Goal: Task Accomplishment & Management: Use online tool/utility

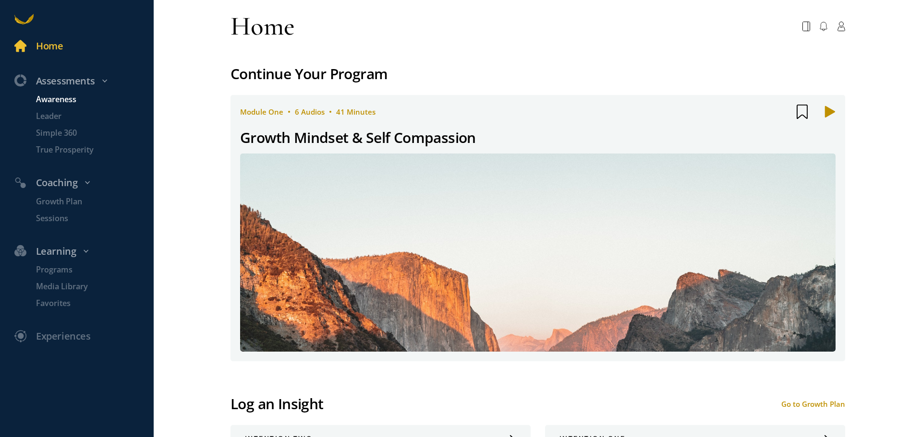
click at [71, 99] on p "Awareness" at bounding box center [93, 100] width 115 height 12
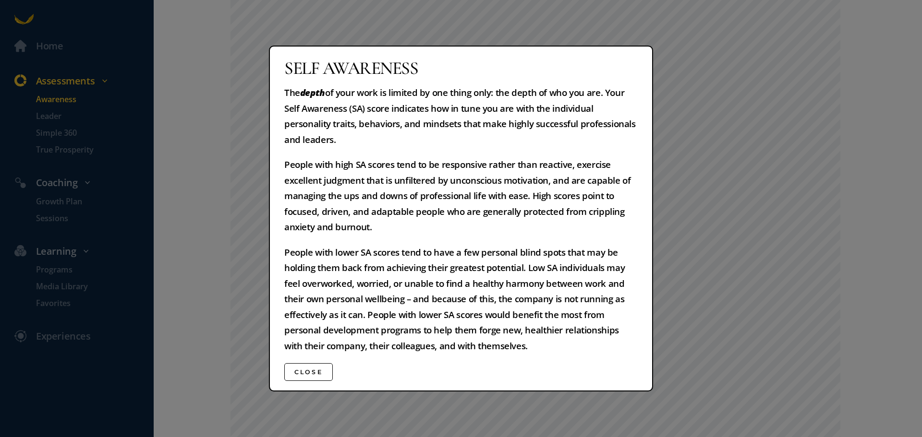
click at [303, 372] on button "Close" at bounding box center [308, 372] width 48 height 18
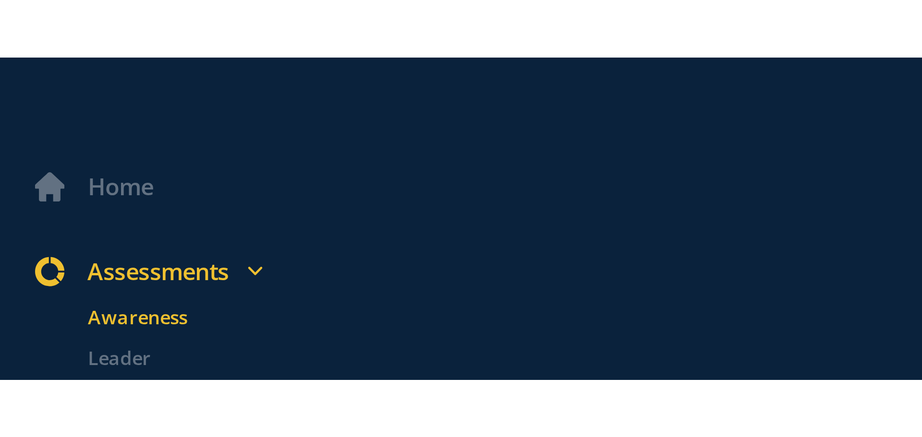
scroll to position [427, 0]
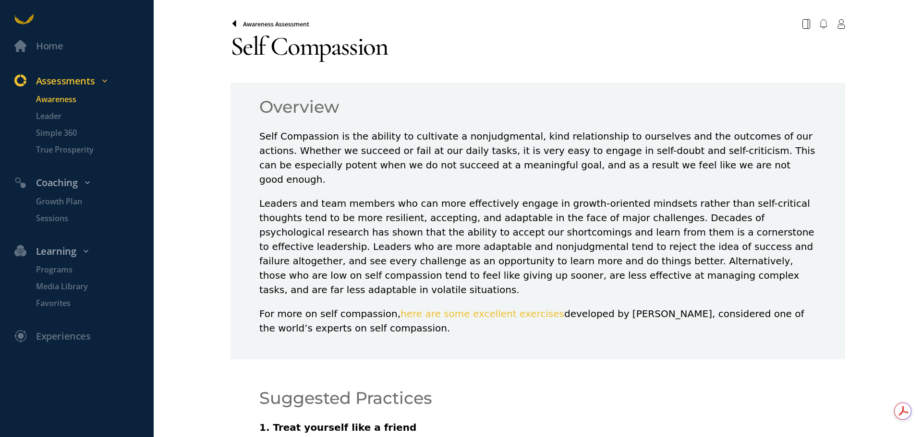
click at [231, 22] on icon at bounding box center [234, 24] width 8 height 8
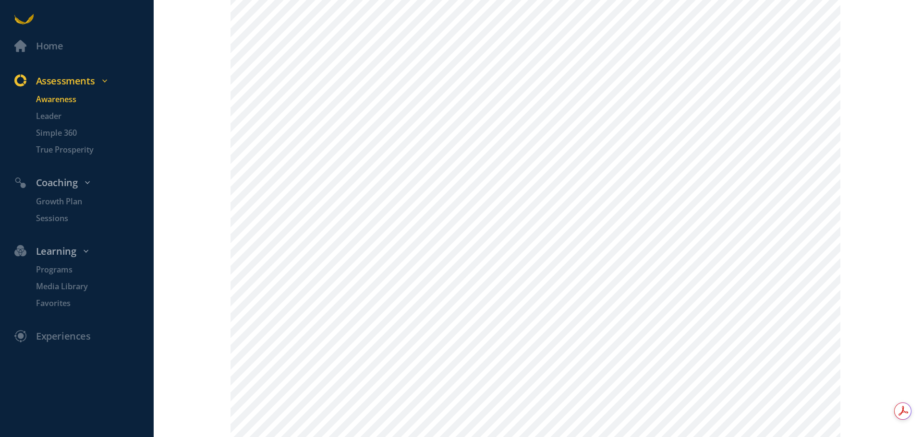
scroll to position [400, 0]
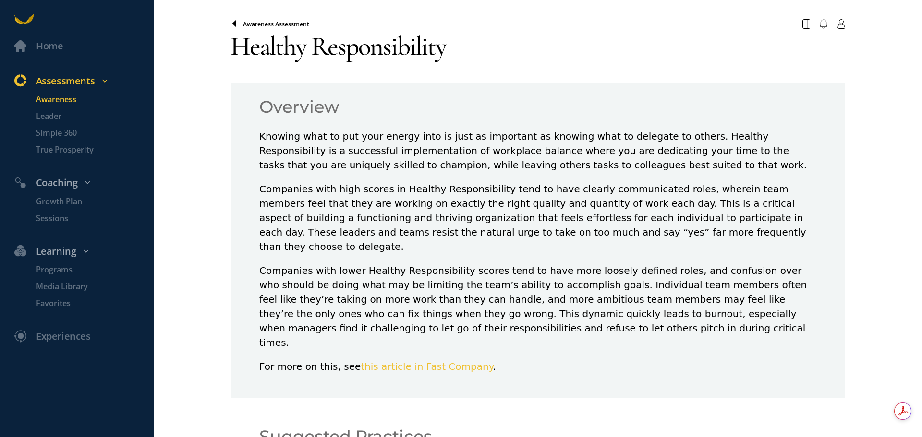
click at [230, 23] on icon at bounding box center [234, 24] width 8 height 8
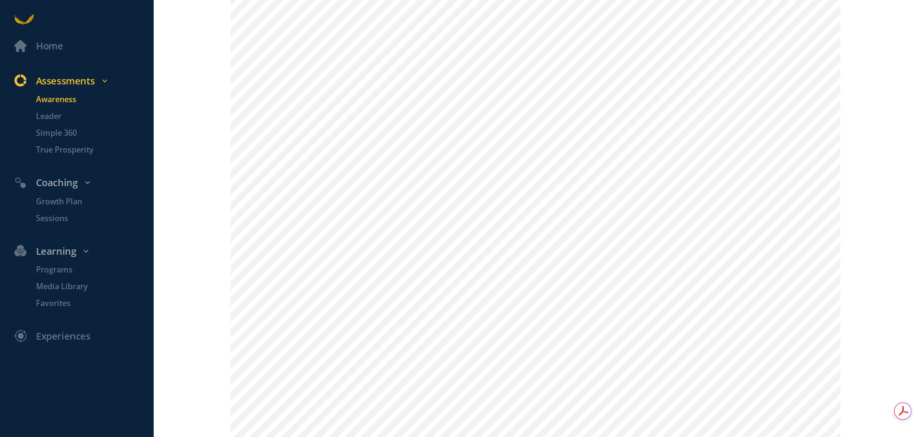
scroll to position [400, 0]
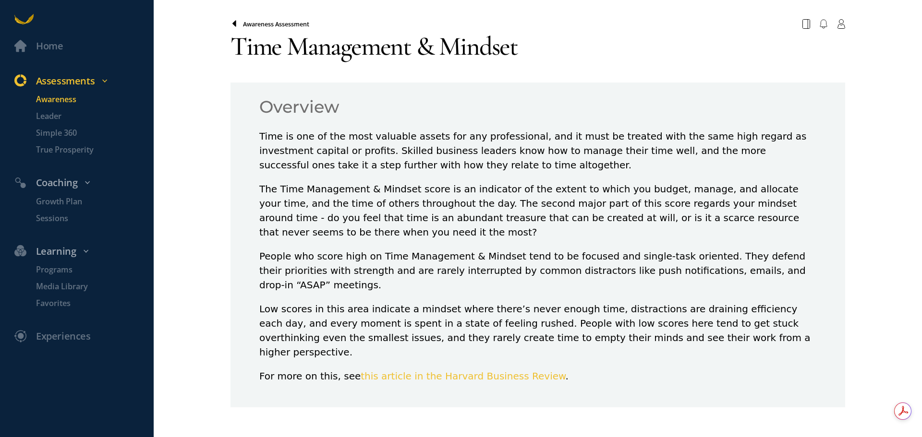
click at [235, 23] on icon at bounding box center [234, 24] width 8 height 8
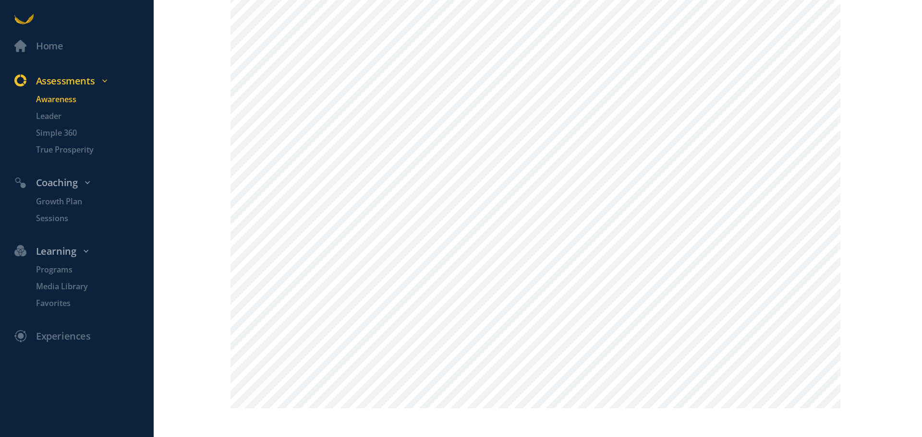
scroll to position [1123, 0]
click at [46, 46] on div "Home" at bounding box center [49, 46] width 27 height 16
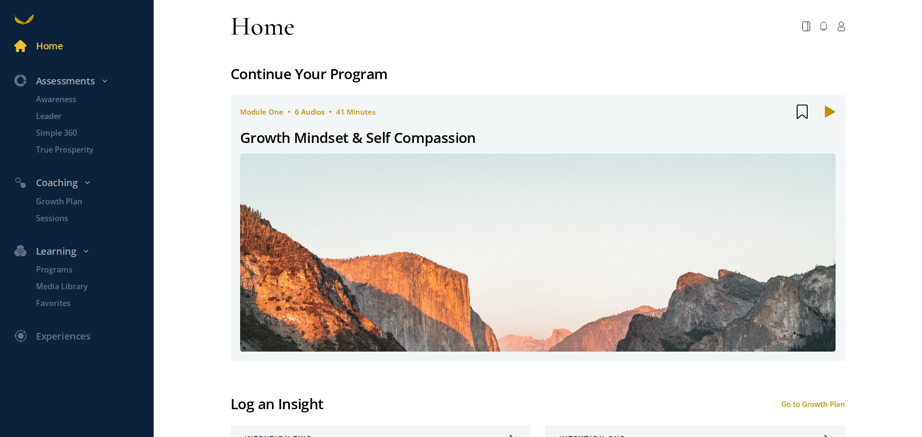
scroll to position [80, 0]
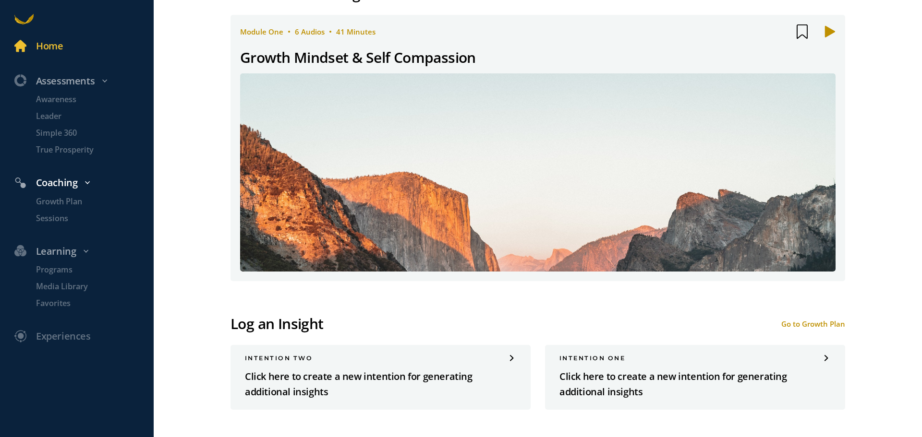
click at [59, 195] on link "Coaching" at bounding box center [77, 181] width 154 height 30
click at [61, 184] on div "Coaching" at bounding box center [82, 183] width 151 height 16
click at [60, 200] on p "Growth Plan" at bounding box center [93, 202] width 115 height 12
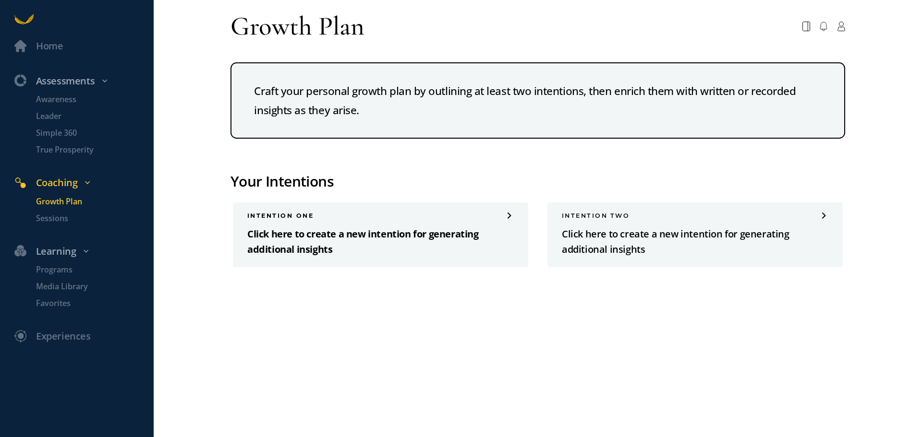
click at [312, 238] on p "Click here to create a new intention for generating additional insights" at bounding box center [380, 242] width 266 height 31
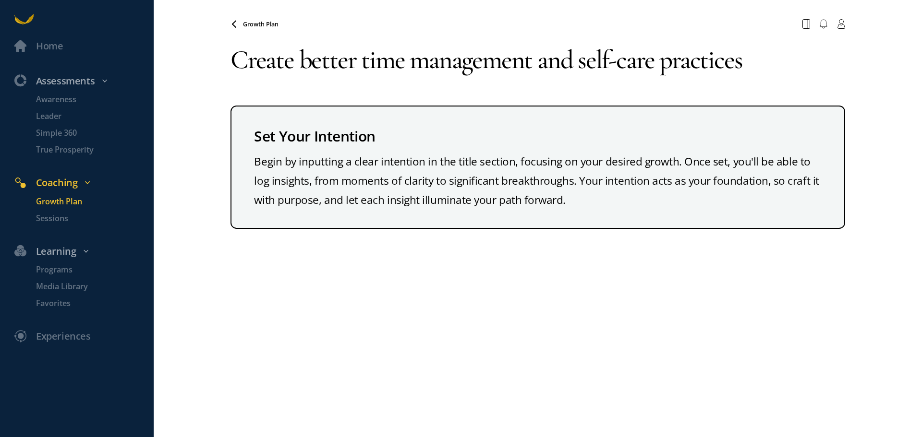
click at [742, 66] on textarea "Create better time management and self-care practices" at bounding box center [537, 60] width 614 height 53
type textarea "Create better time management and self-care practices"
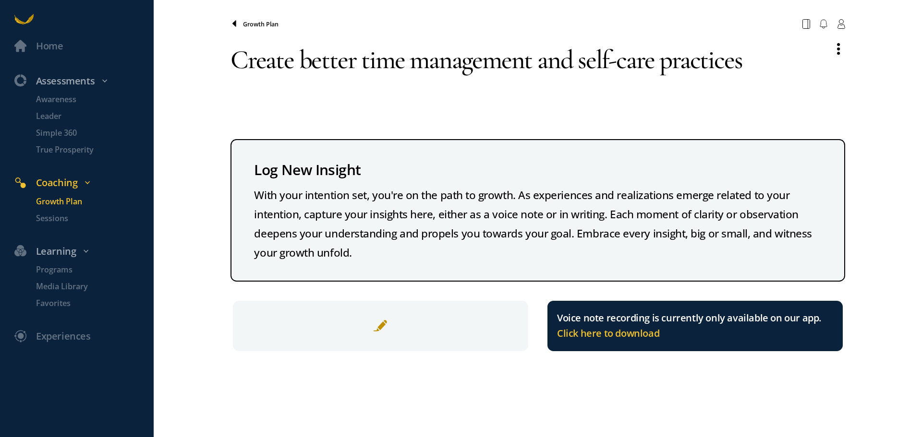
click at [234, 24] on icon at bounding box center [234, 23] width 4 height 6
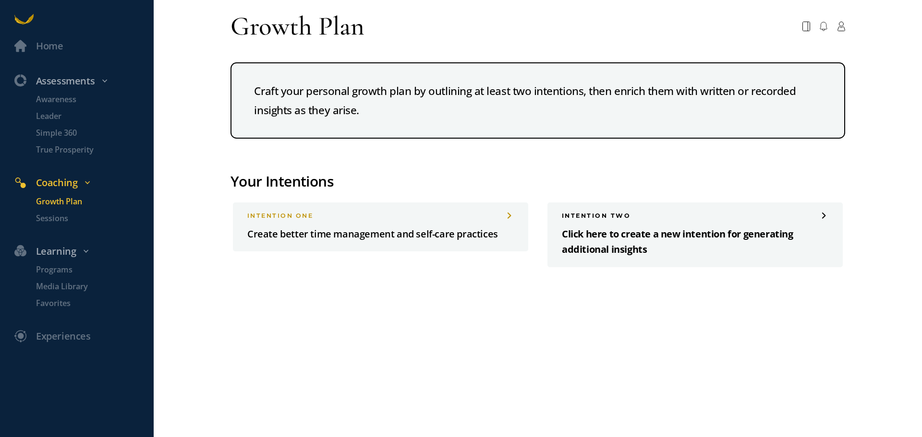
click at [622, 239] on p "Click here to create a new intention for generating additional insights" at bounding box center [695, 242] width 266 height 31
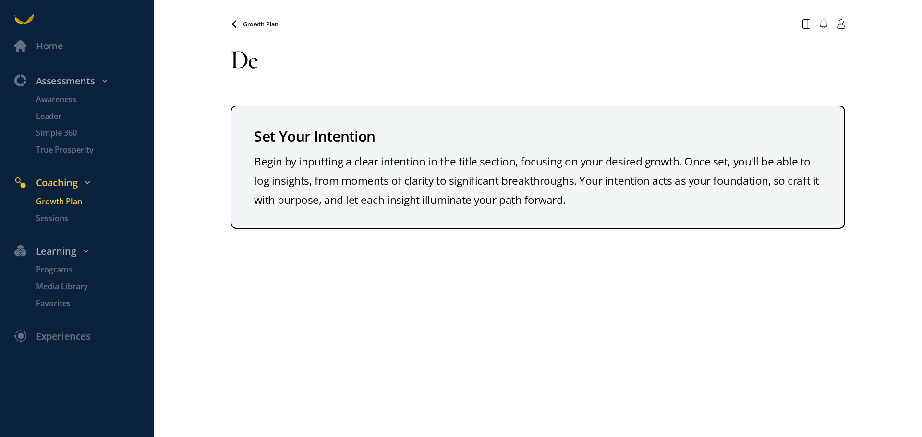
type textarea "D"
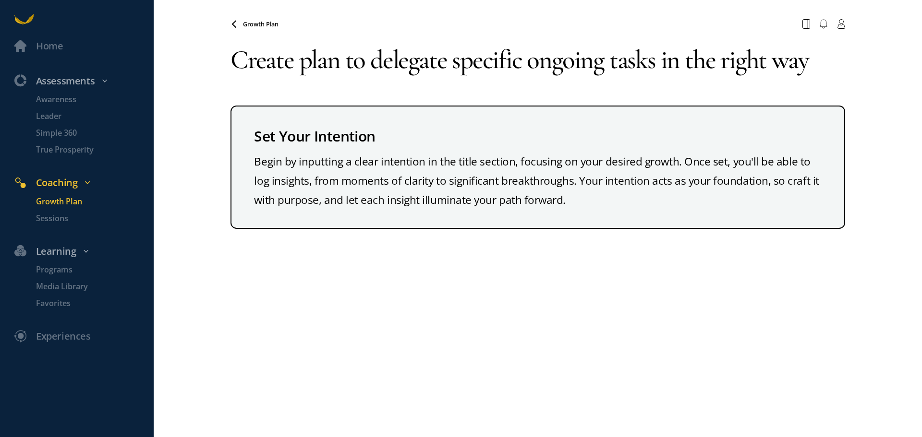
type textarea "Create plan to delegate specific ongoing tasks in the right way"
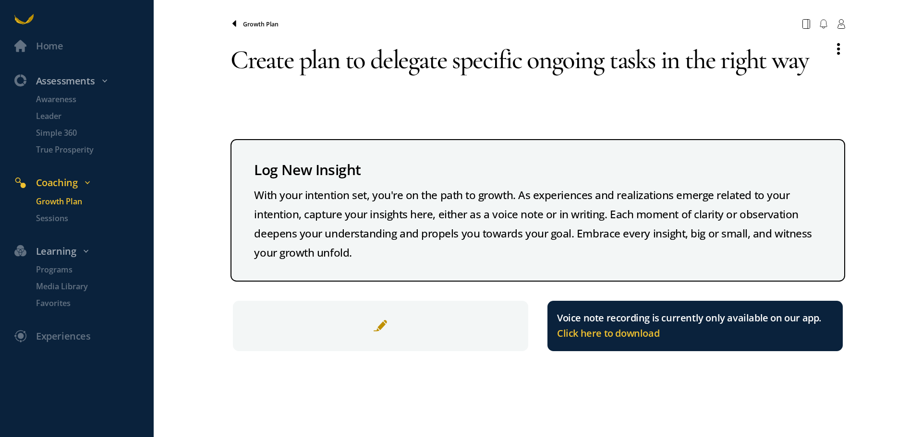
click at [235, 26] on icon at bounding box center [234, 24] width 8 height 8
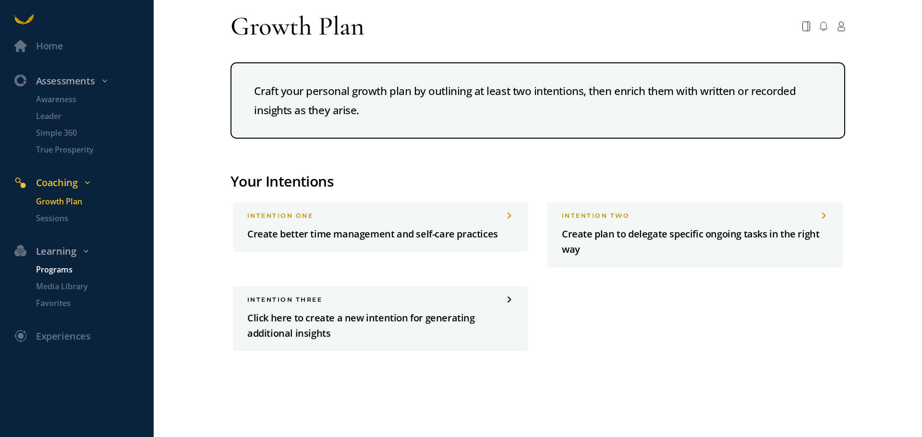
click at [56, 269] on p "Programs" at bounding box center [93, 270] width 115 height 12
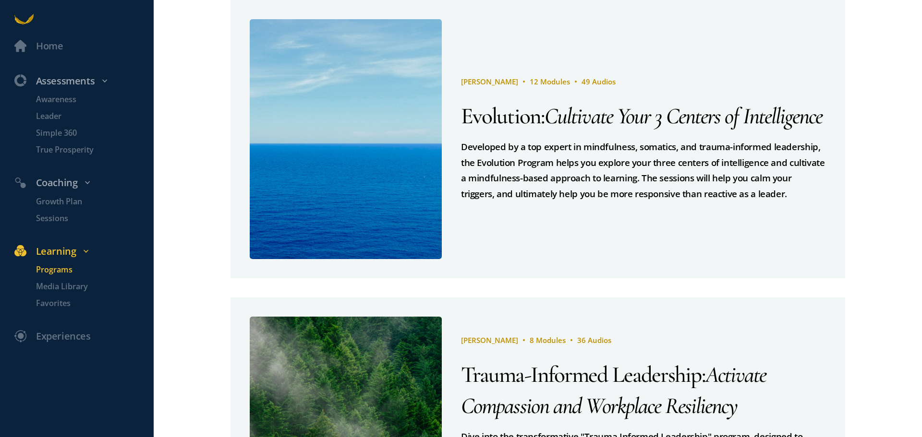
scroll to position [577, 0]
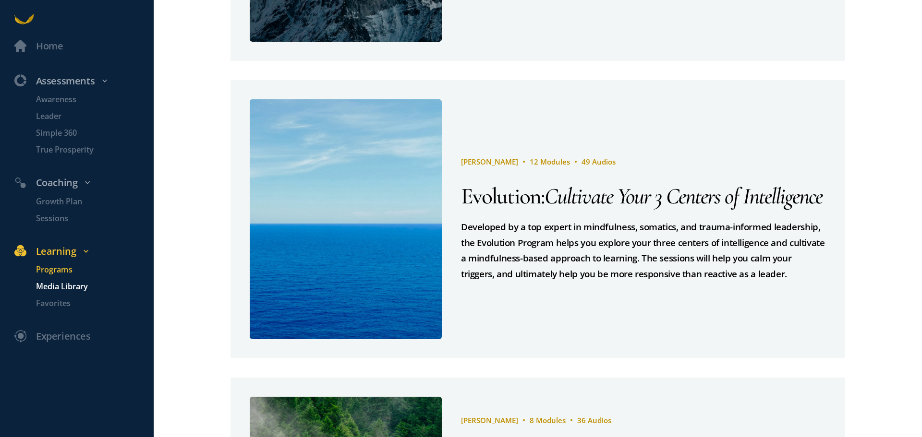
click at [82, 287] on p "Media Library" at bounding box center [93, 287] width 115 height 12
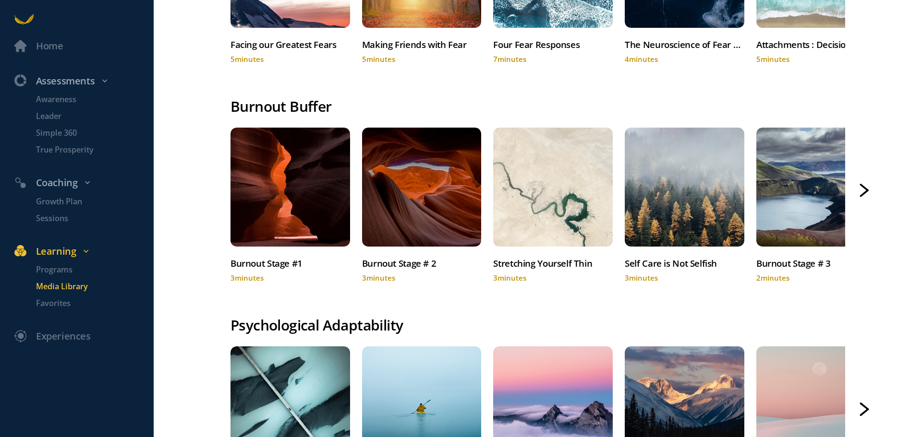
scroll to position [960, 0]
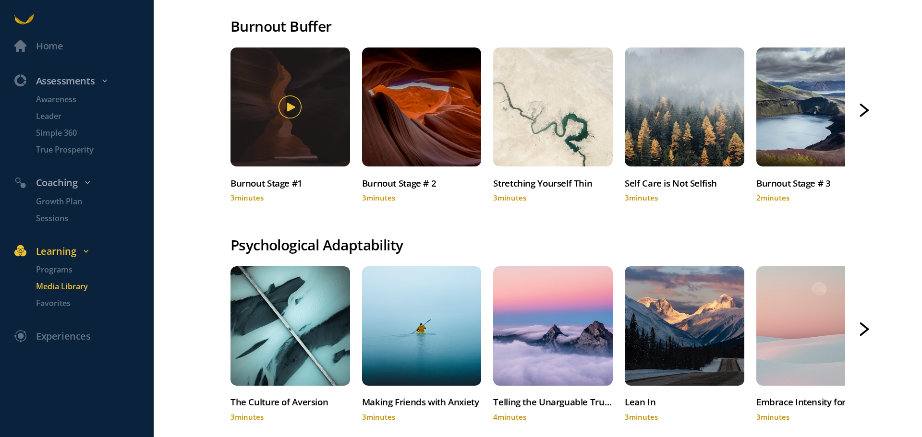
click at [288, 107] on icon at bounding box center [292, 107] width 8 height 8
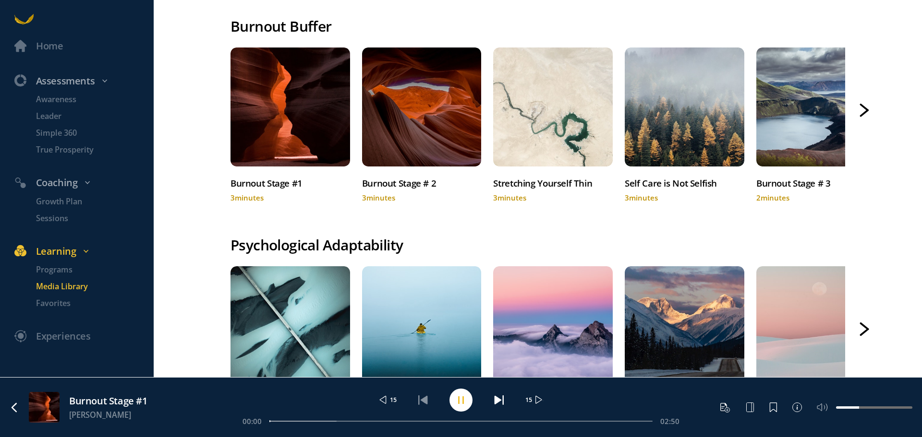
click at [463, 399] on rect at bounding box center [462, 400] width 1 height 8
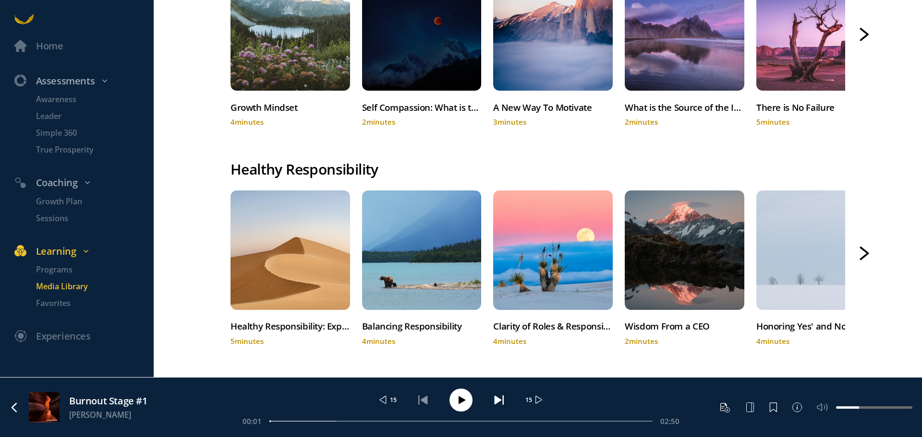
scroll to position [0, 0]
